Goal: Check status

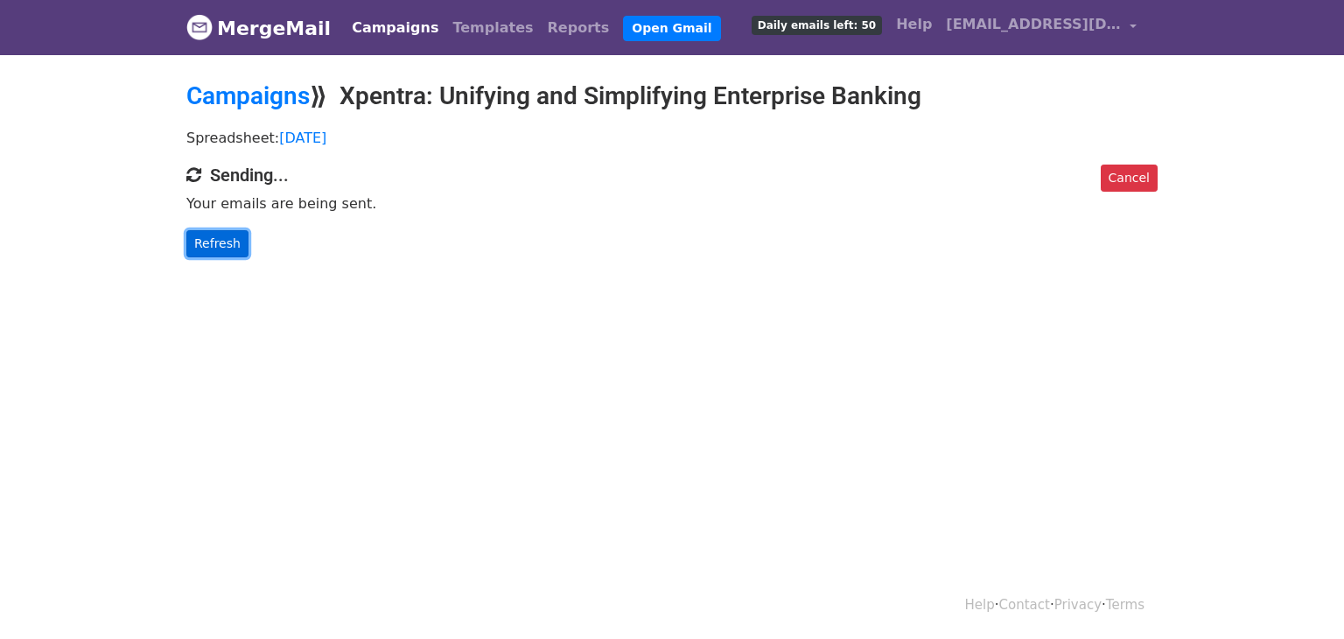
click at [226, 250] on link "Refresh" at bounding box center [217, 243] width 62 height 27
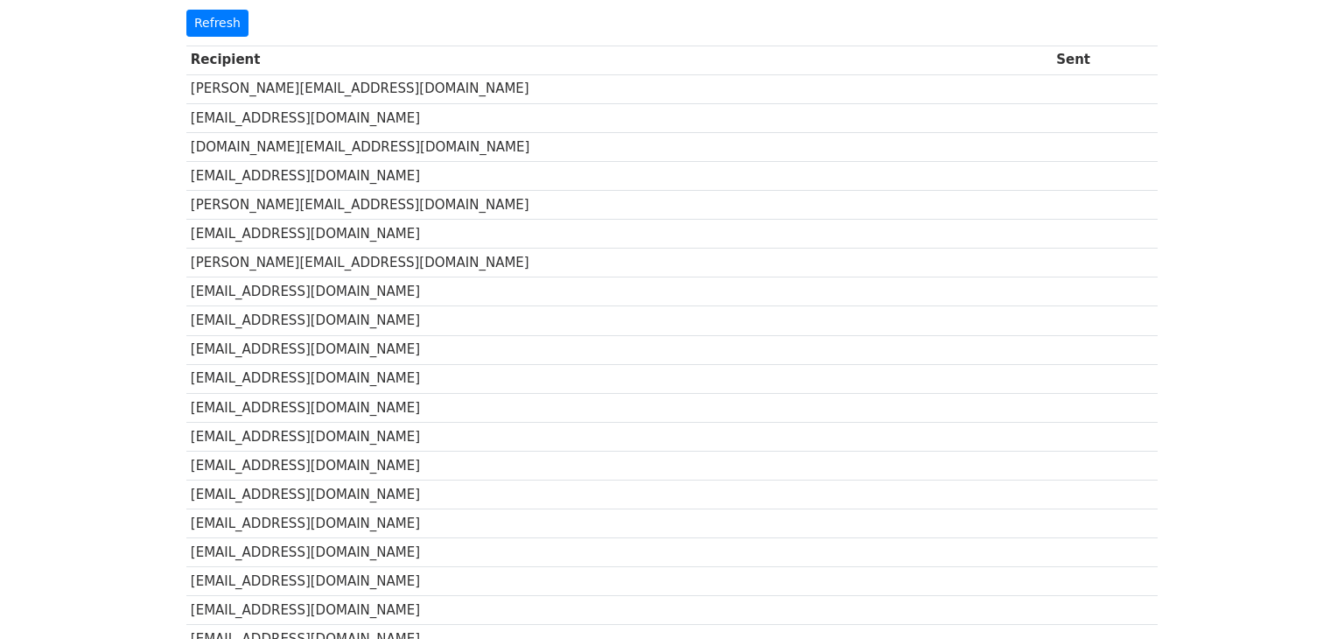
scroll to position [22, 0]
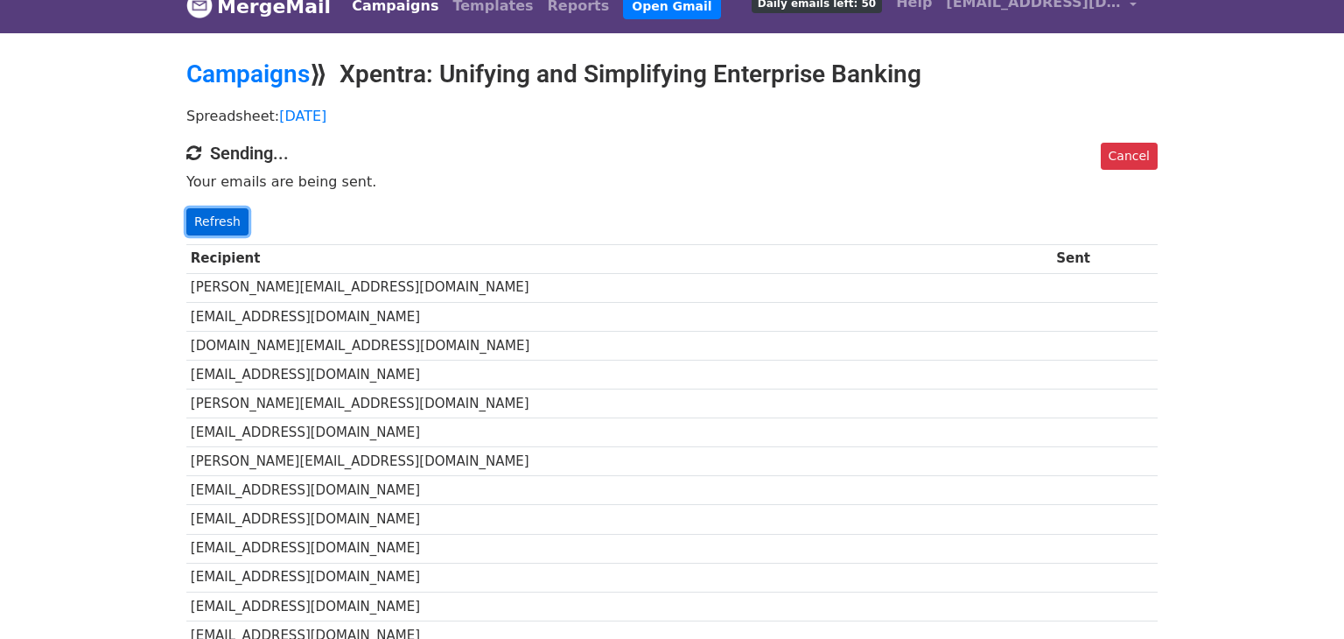
click at [212, 214] on link "Refresh" at bounding box center [217, 221] width 62 height 27
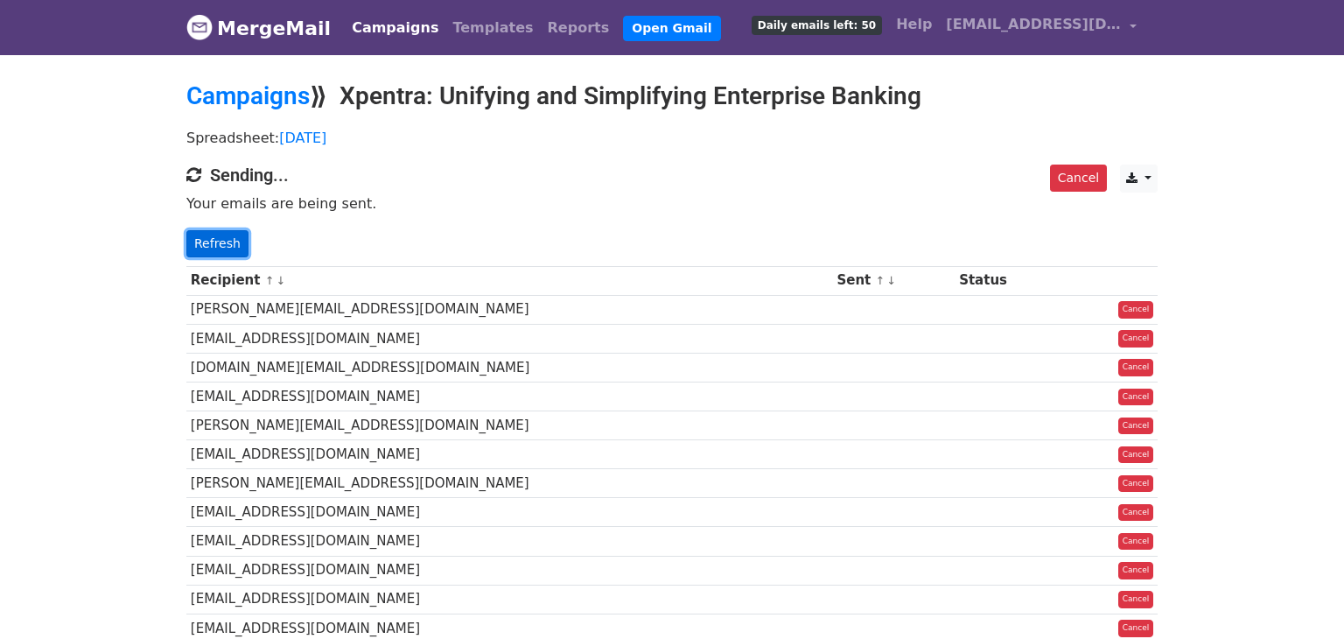
click at [202, 247] on link "Refresh" at bounding box center [217, 243] width 62 height 27
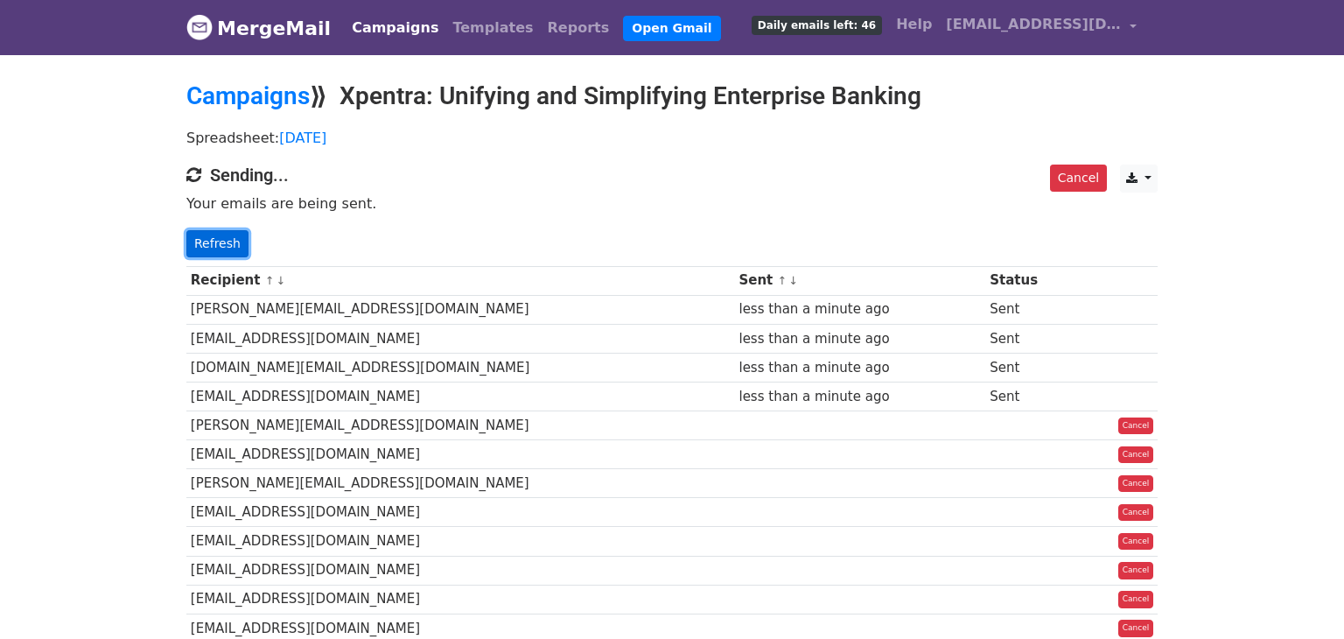
click at [201, 235] on link "Refresh" at bounding box center [217, 243] width 62 height 27
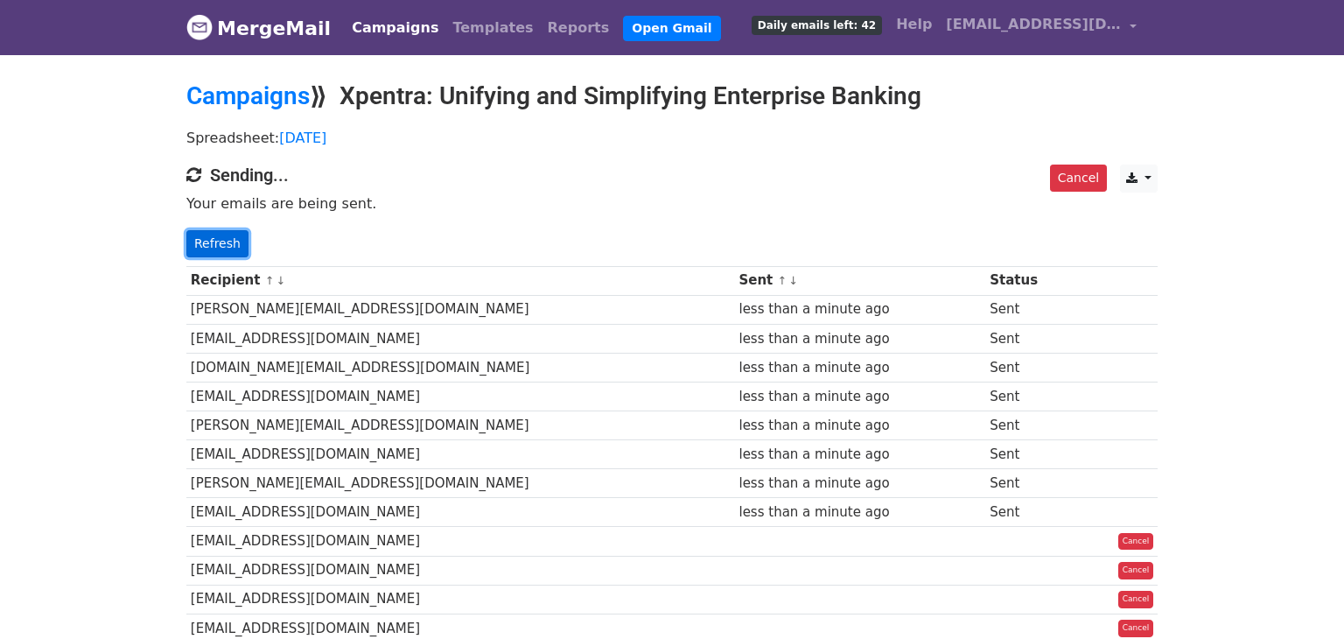
click at [200, 240] on link "Refresh" at bounding box center [217, 243] width 62 height 27
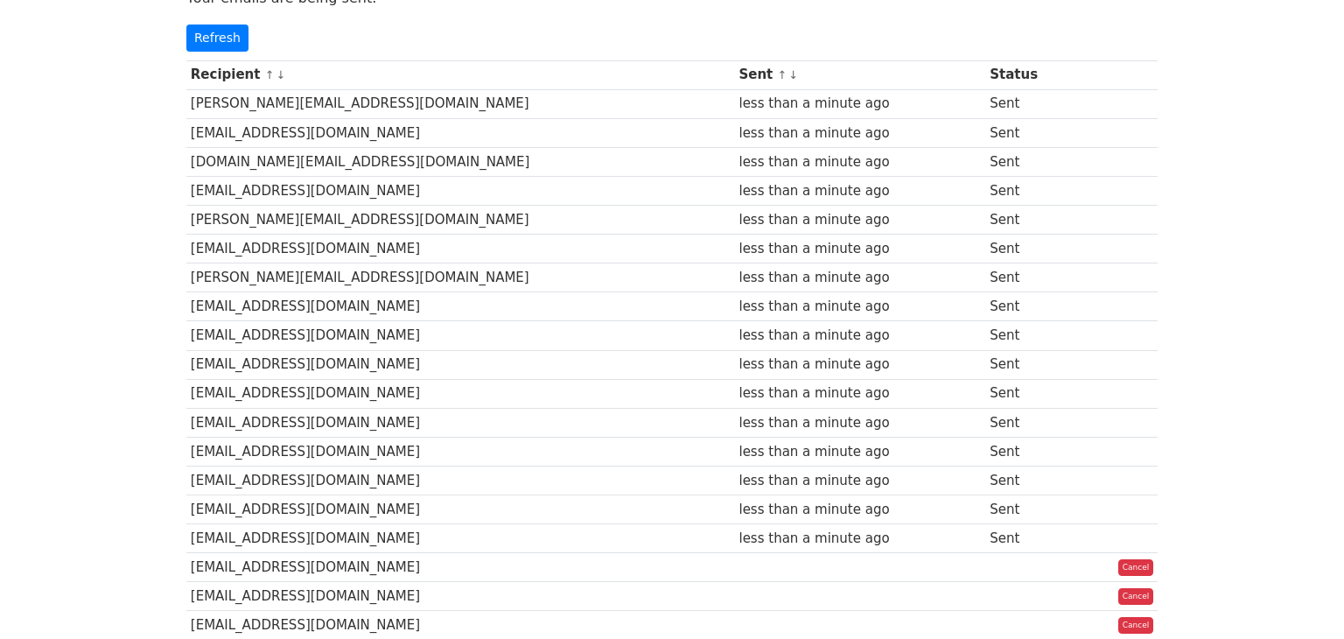
scroll to position [84, 0]
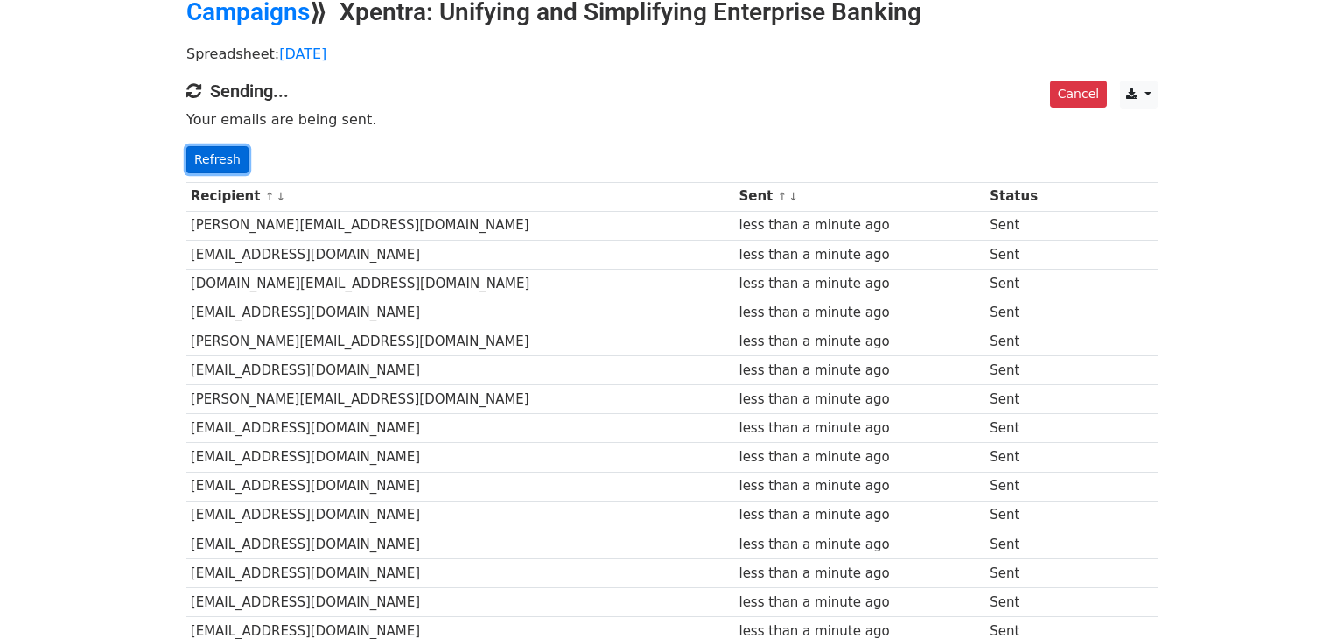
click at [214, 162] on link "Refresh" at bounding box center [217, 159] width 62 height 27
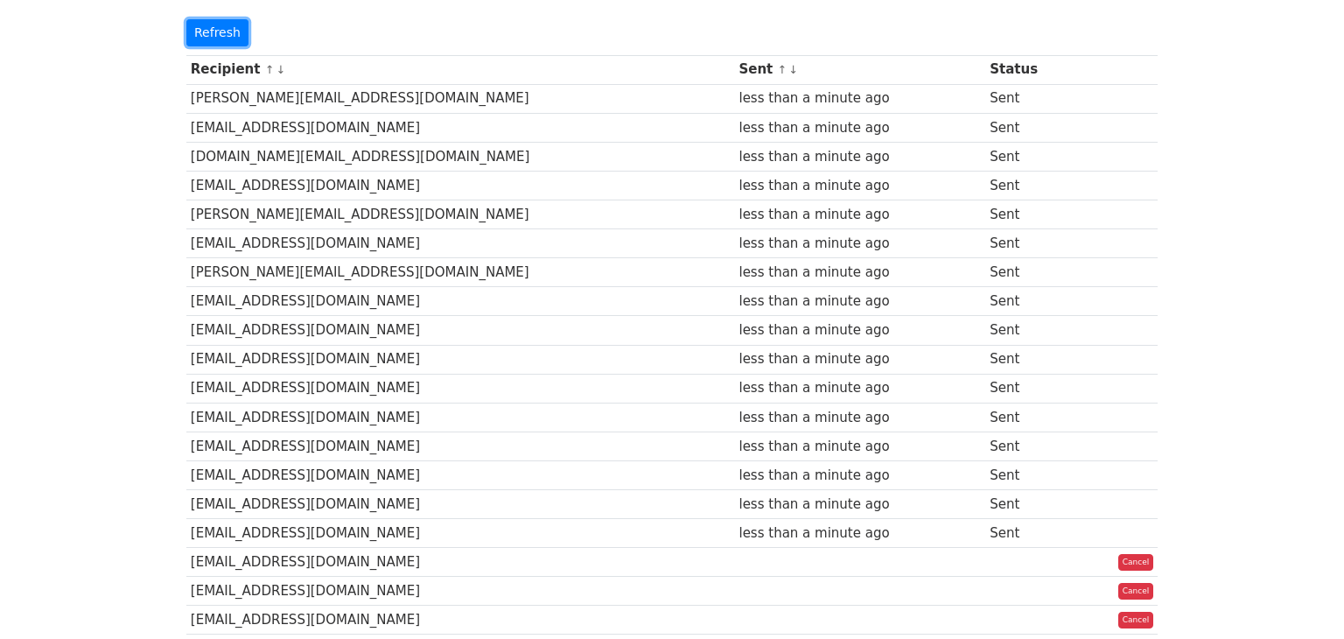
scroll to position [387, 0]
